Goal: Information Seeking & Learning: Learn about a topic

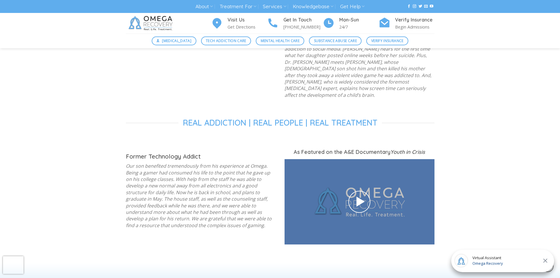
scroll to position [735, 0]
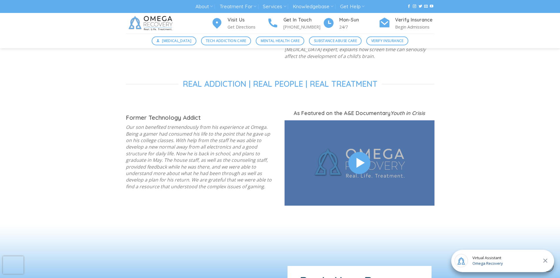
click at [365, 155] on icon at bounding box center [360, 163] width 14 height 16
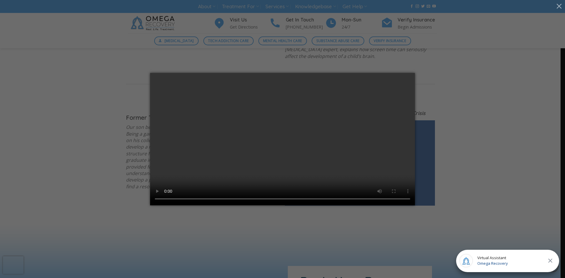
click at [431, 168] on div at bounding box center [282, 139] width 547 height 132
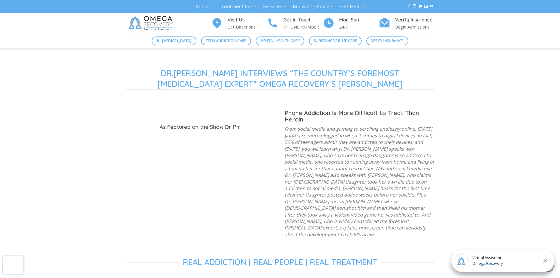
scroll to position [470, 0]
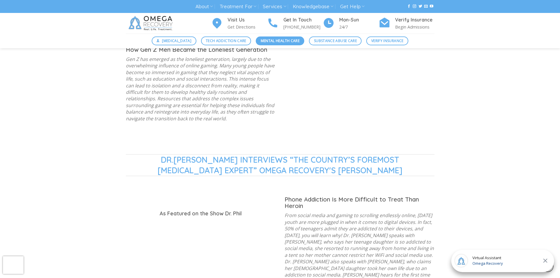
click at [277, 40] on span "Mental Health Care" at bounding box center [280, 41] width 39 height 6
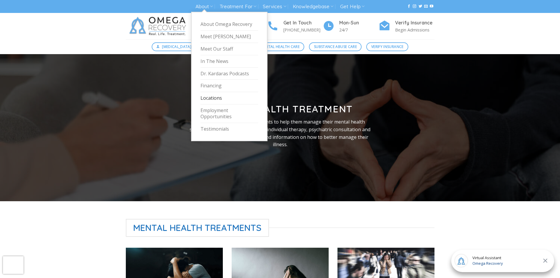
click at [233, 92] on link "Locations" at bounding box center [230, 98] width 58 height 12
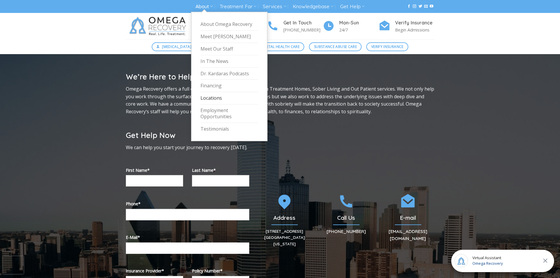
click at [213, 7] on link "About" at bounding box center [204, 6] width 17 height 11
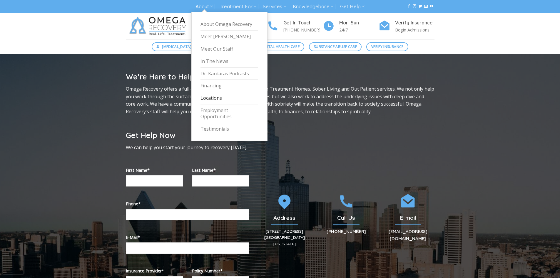
click at [213, 8] on link "About" at bounding box center [204, 6] width 17 height 11
